Goal: Information Seeking & Learning: Find specific fact

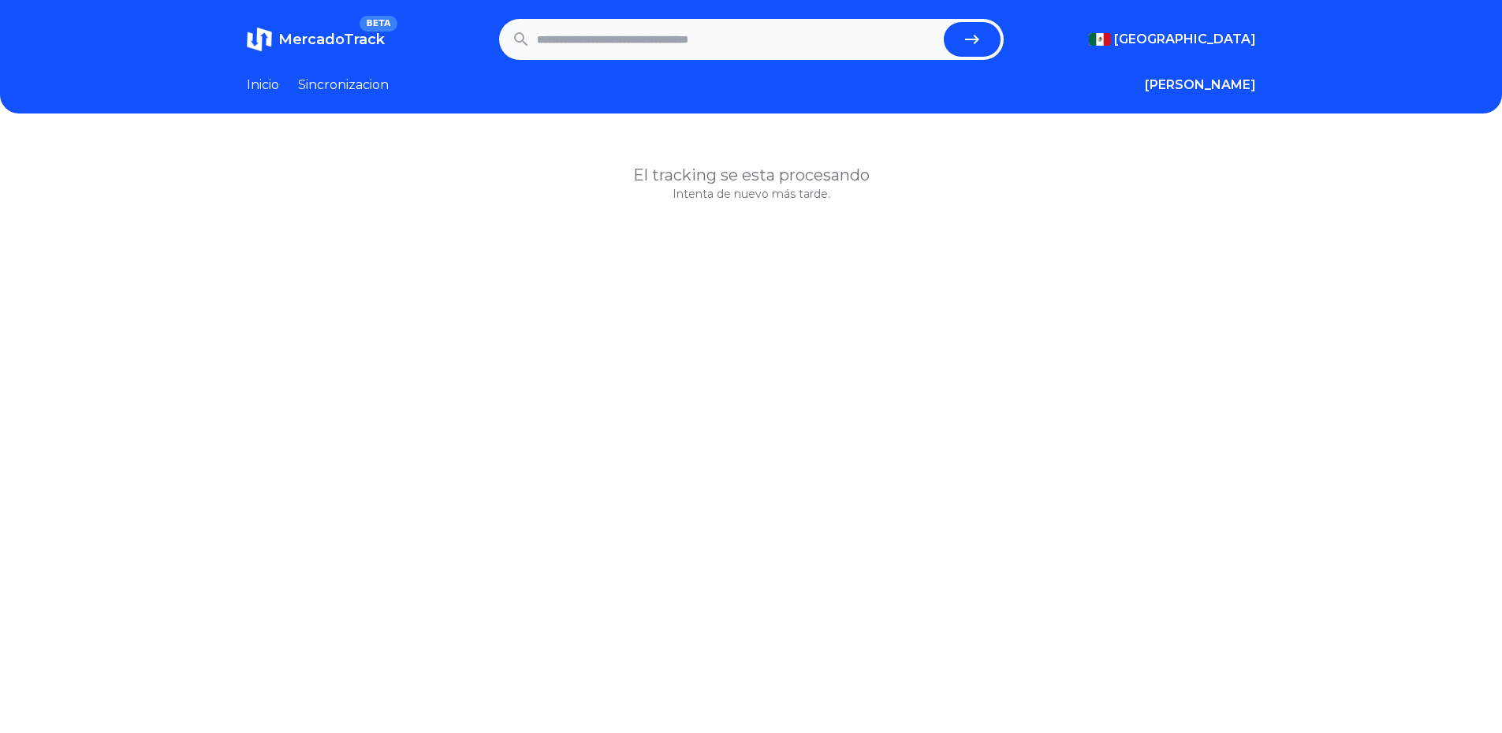
click at [531, 35] on icon at bounding box center [521, 39] width 19 height 19
click at [573, 35] on input "text" at bounding box center [737, 39] width 401 height 35
click at [603, 31] on input "text" at bounding box center [737, 39] width 401 height 35
click at [979, 40] on icon "submit" at bounding box center [972, 39] width 14 height 9
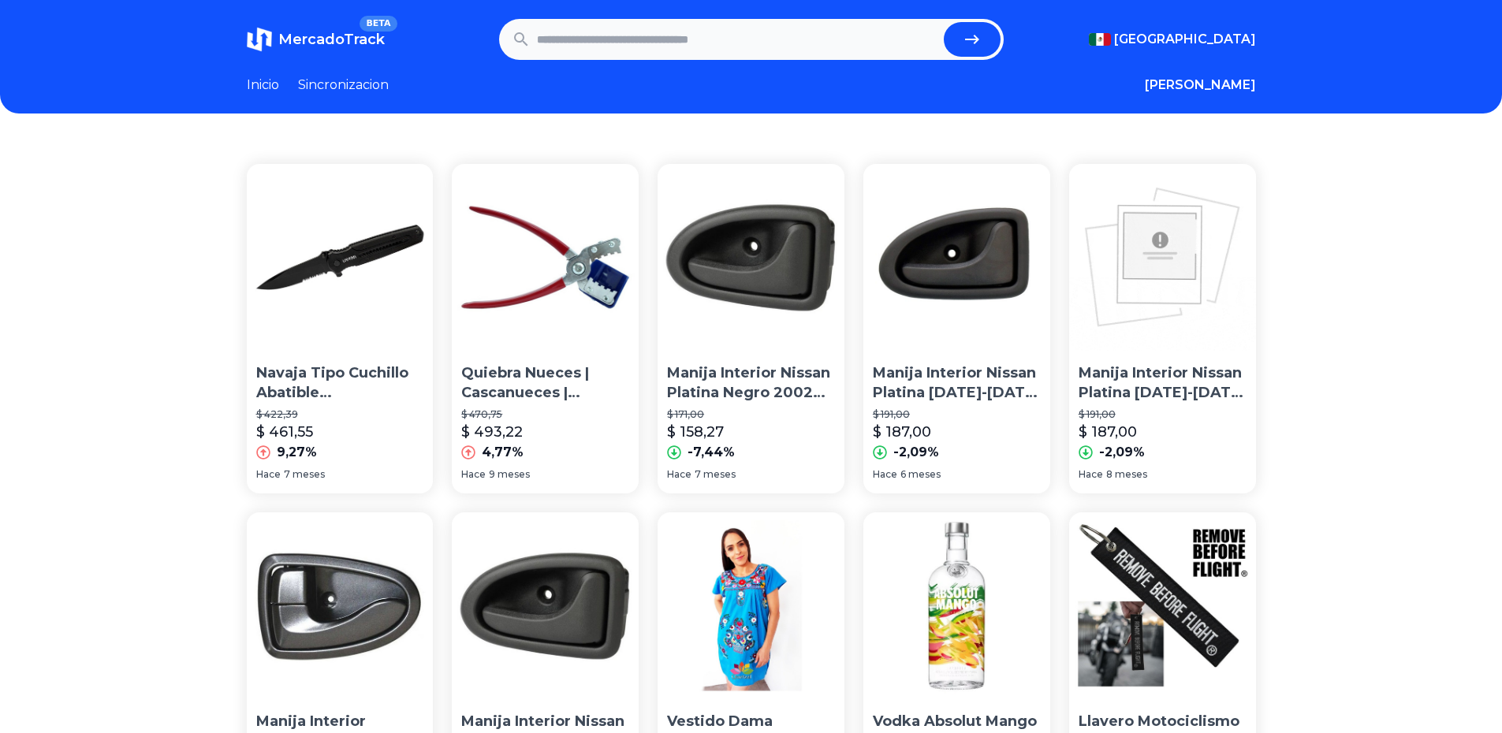
click at [692, 43] on input "text" at bounding box center [737, 39] width 401 height 35
type input "********"
click at [944, 22] on button "submit" at bounding box center [972, 39] width 57 height 35
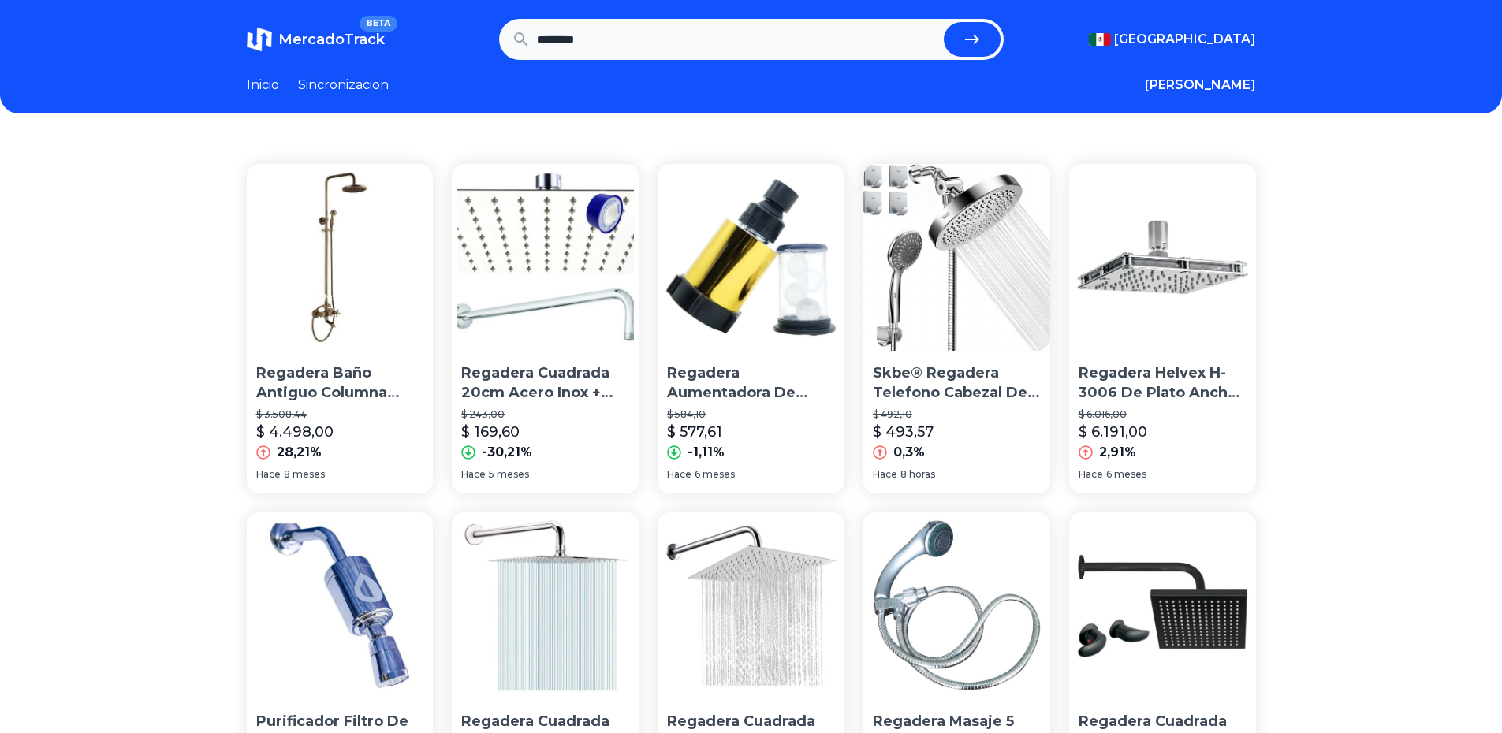
click at [1159, 274] on img at bounding box center [1162, 257] width 187 height 187
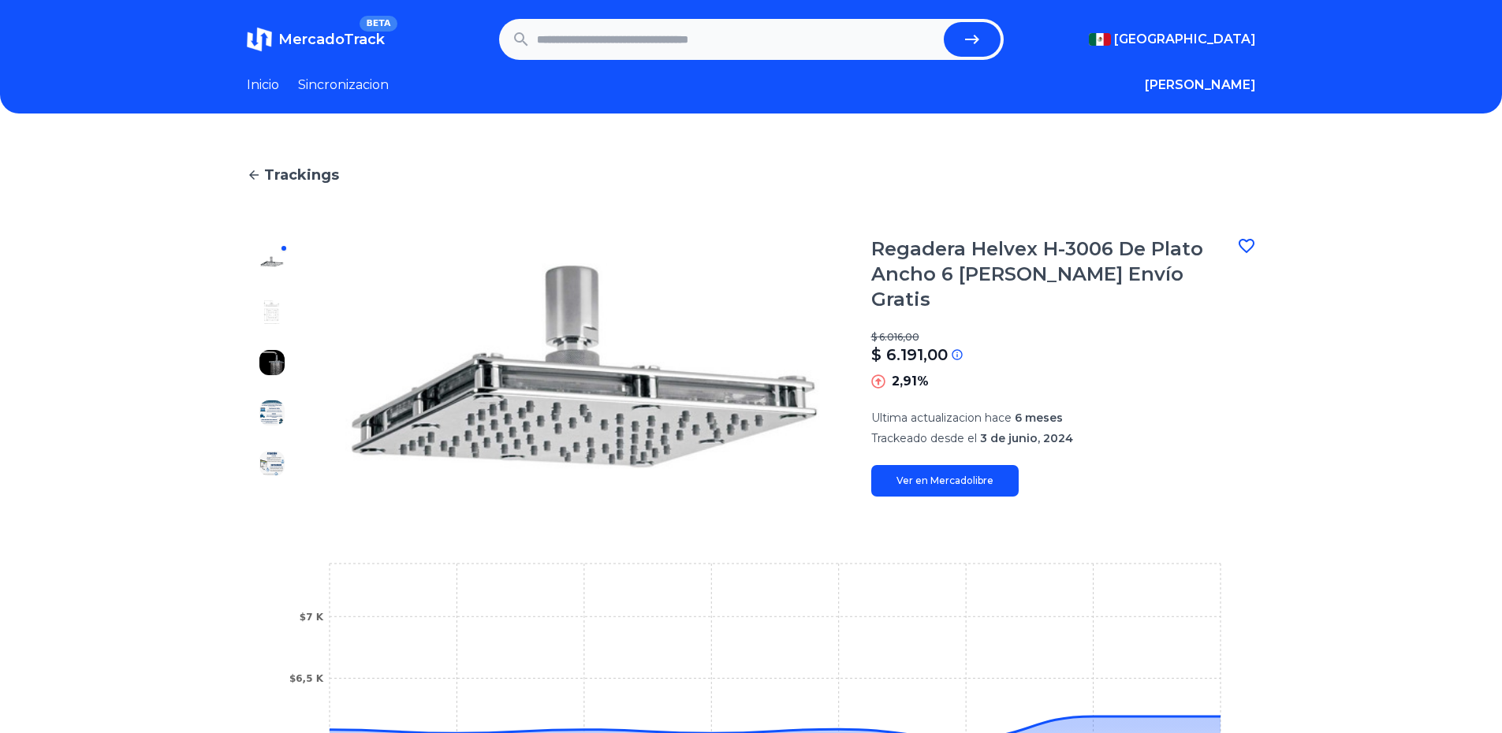
click at [273, 364] on img at bounding box center [271, 362] width 25 height 25
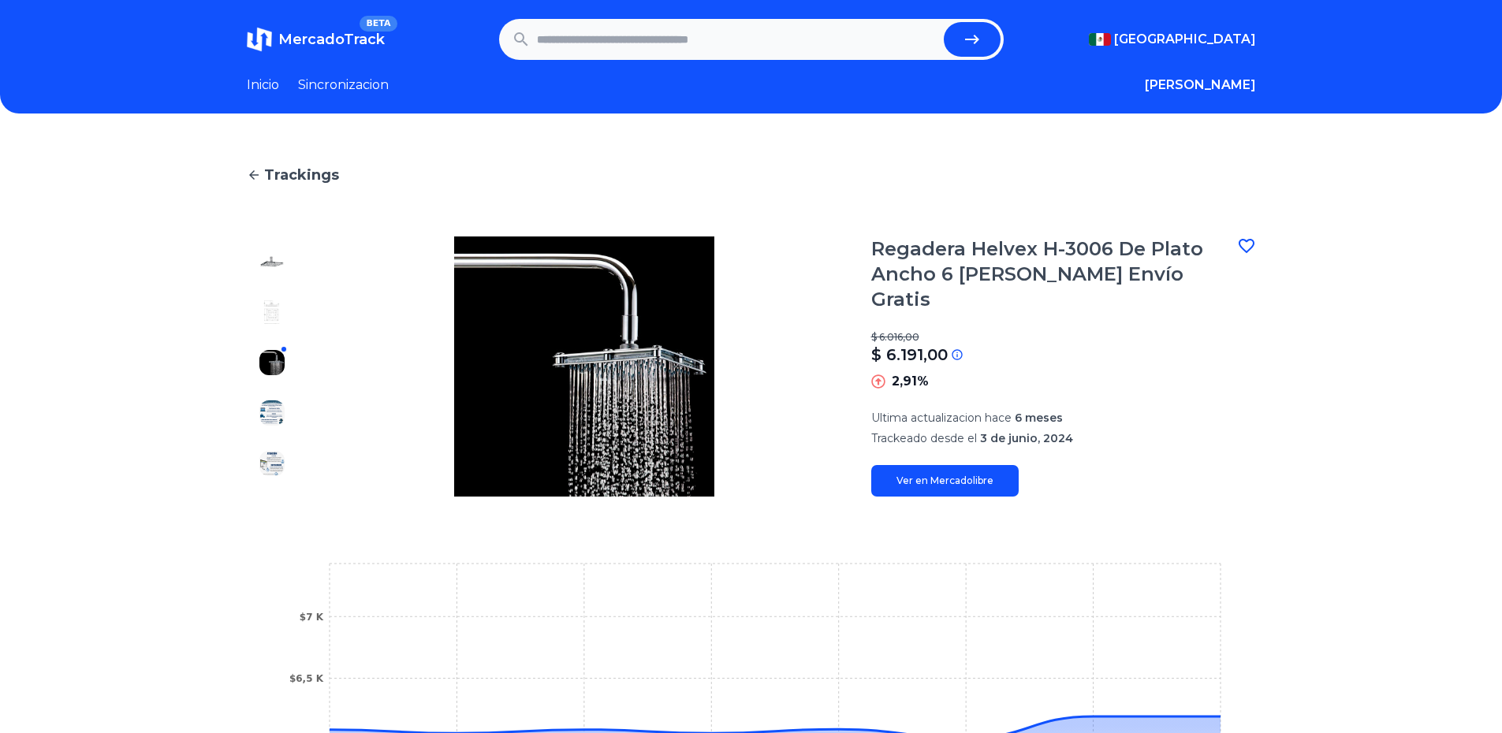
click at [282, 335] on div at bounding box center [272, 367] width 50 height 260
click at [279, 326] on div at bounding box center [272, 367] width 50 height 260
click at [278, 313] on img at bounding box center [271, 312] width 25 height 25
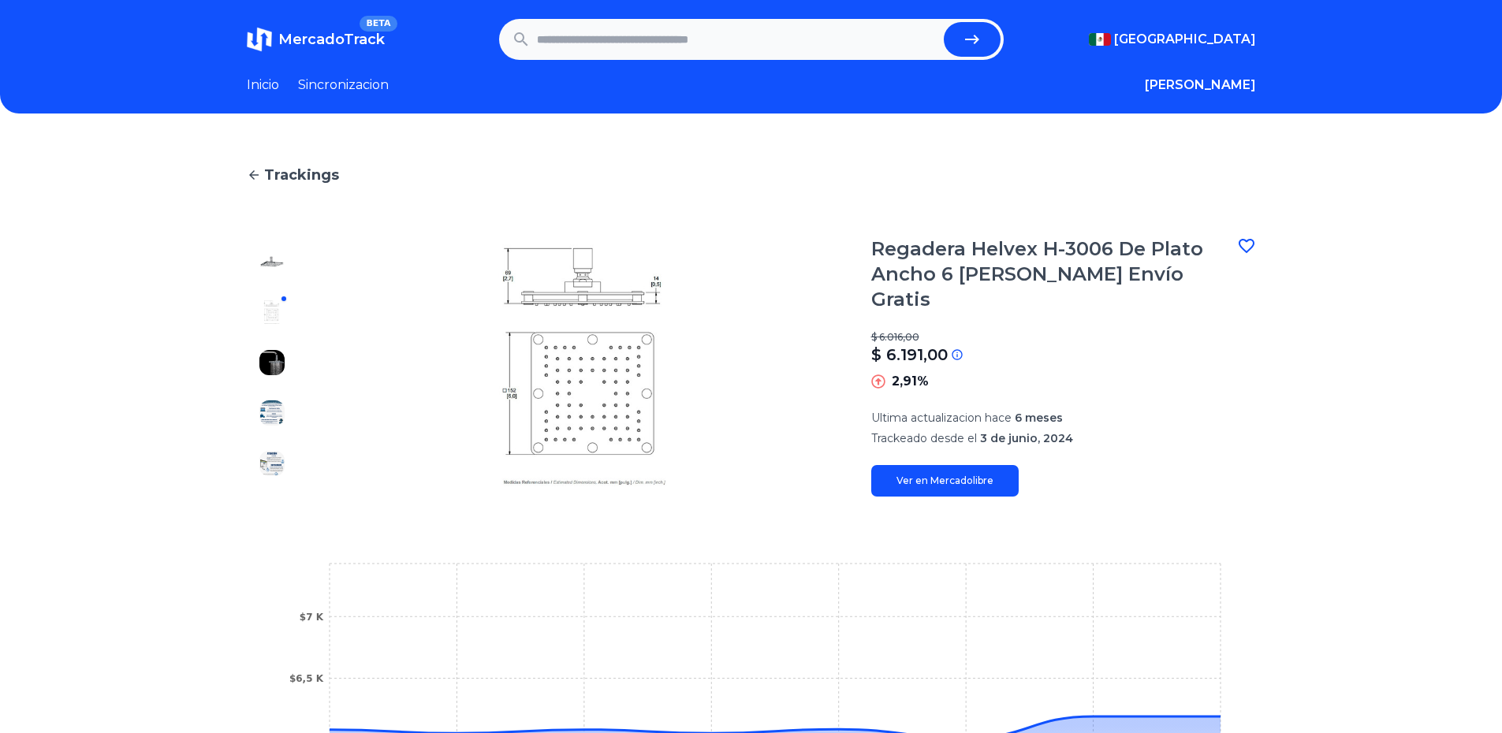
click at [278, 270] on img at bounding box center [271, 261] width 25 height 25
